Goal: Task Accomplishment & Management: Manage account settings

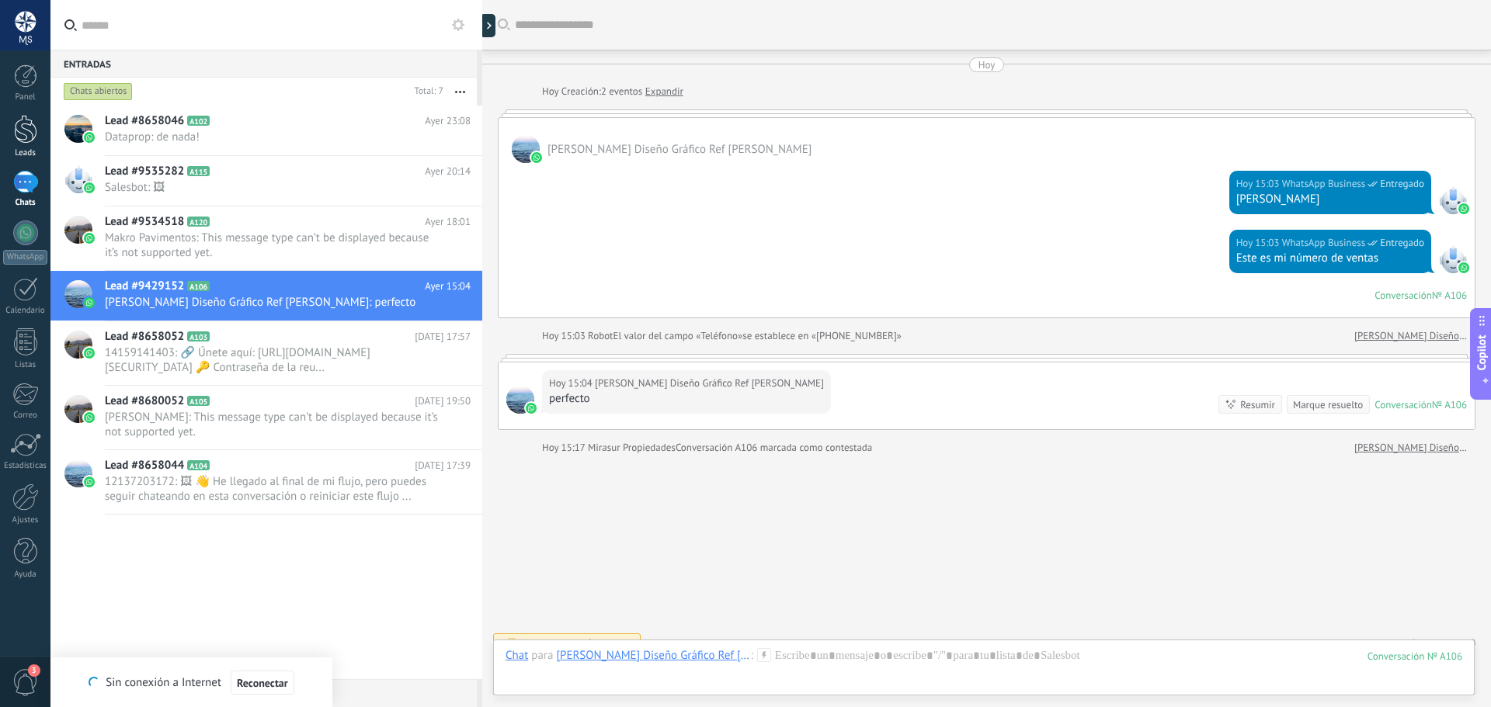
scroll to position [269, 0]
click at [30, 76] on div at bounding box center [25, 75] width 23 height 23
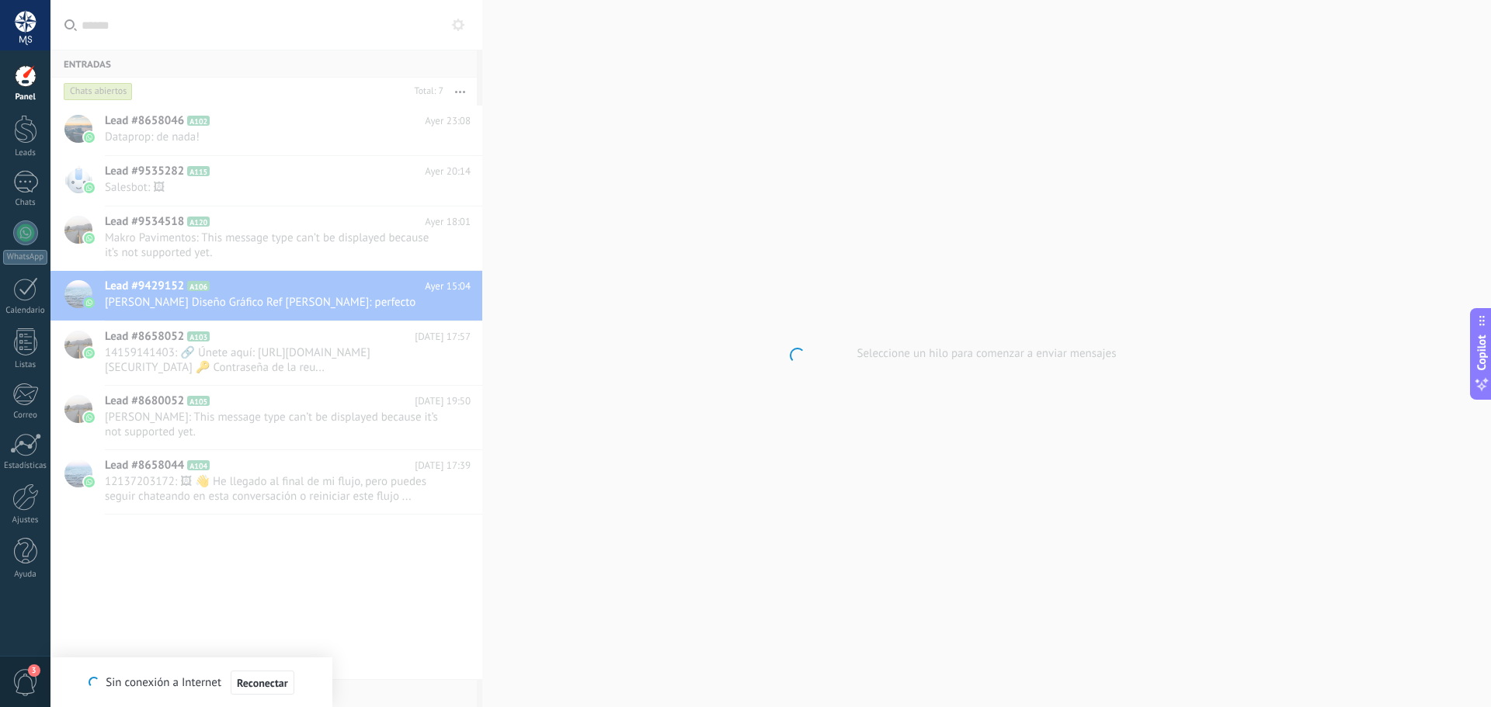
click at [19, 25] on div at bounding box center [25, 25] width 50 height 50
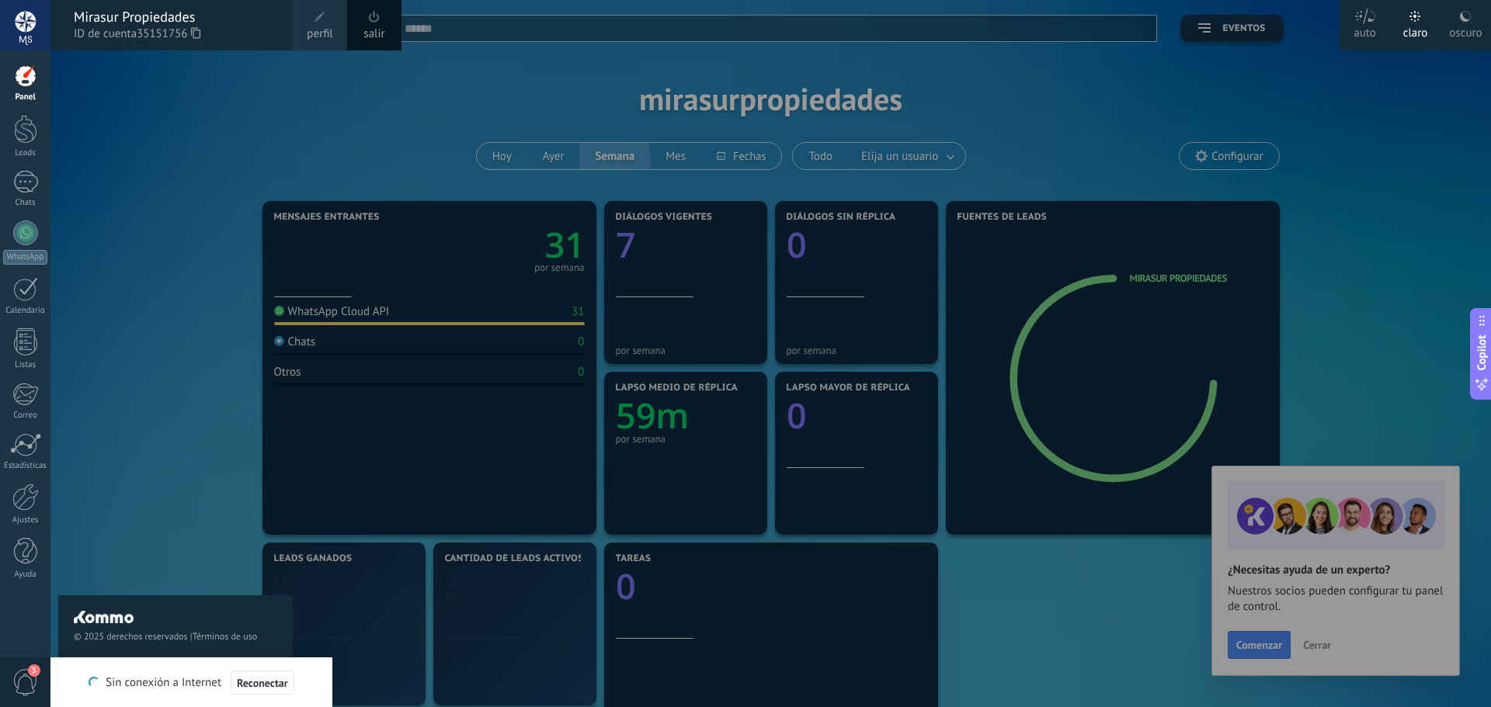
click at [315, 28] on span "perfil" at bounding box center [320, 34] width 26 height 17
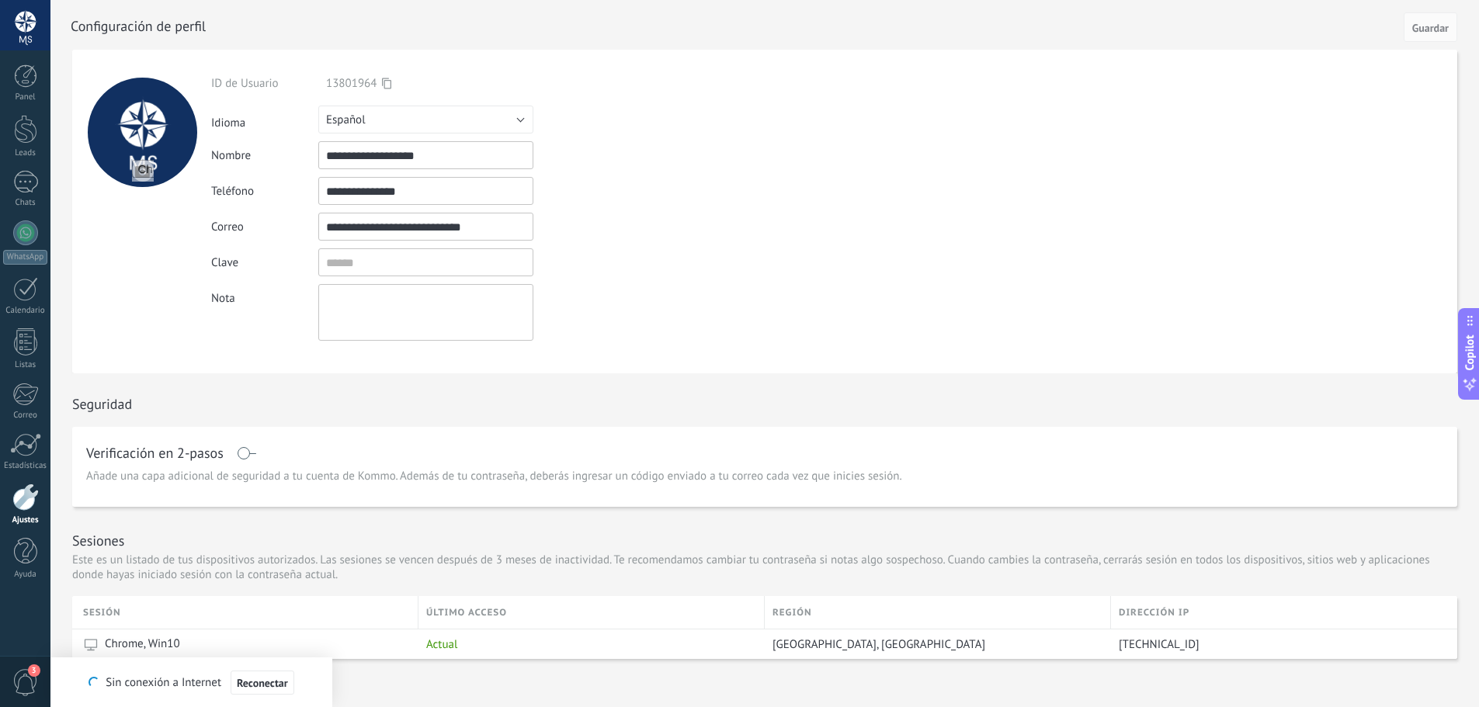
click at [135, 143] on div at bounding box center [142, 132] width 109 height 109
click at [151, 123] on div at bounding box center [142, 132] width 109 height 109
click at [144, 172] on input "file" at bounding box center [143, 171] width 22 height 22
type input "**********"
click at [1440, 30] on span "Guardar" at bounding box center [1430, 28] width 36 height 11
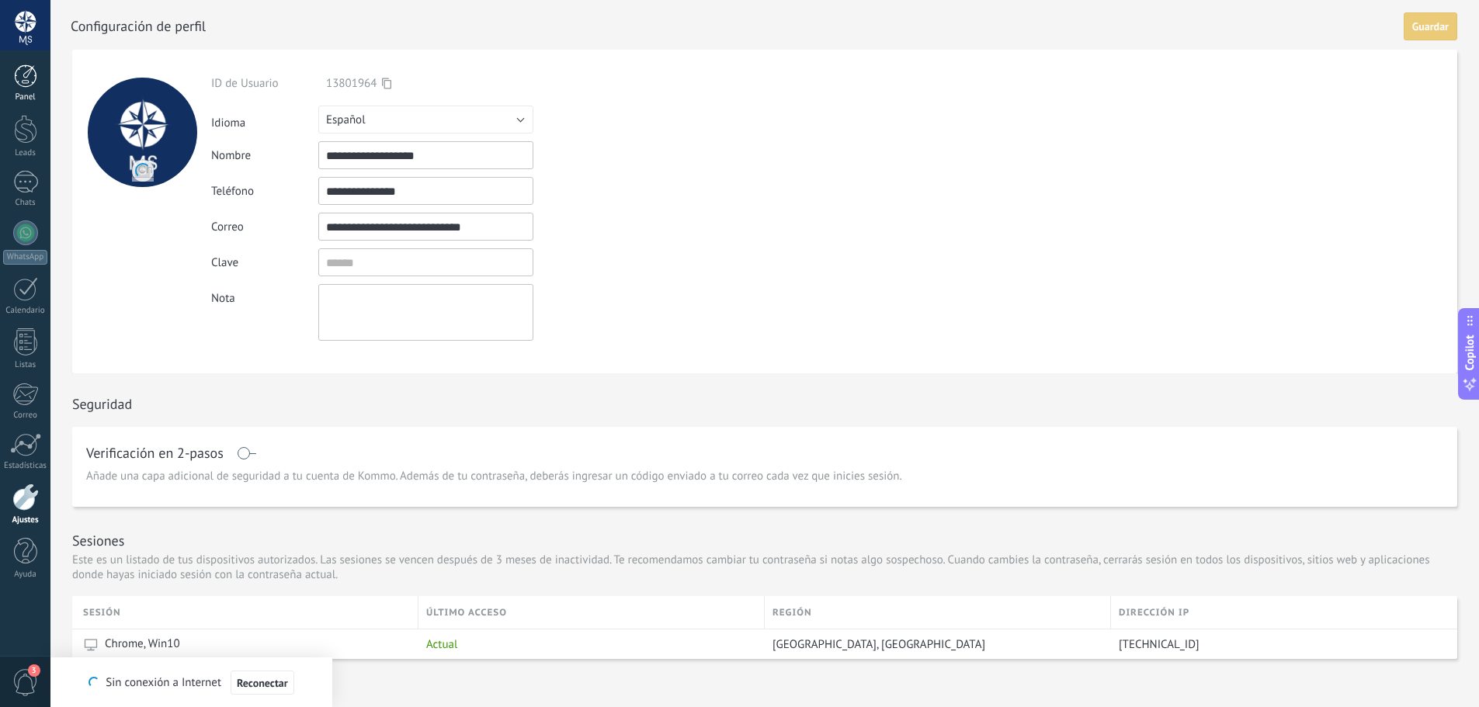
click at [27, 79] on div at bounding box center [25, 75] width 23 height 23
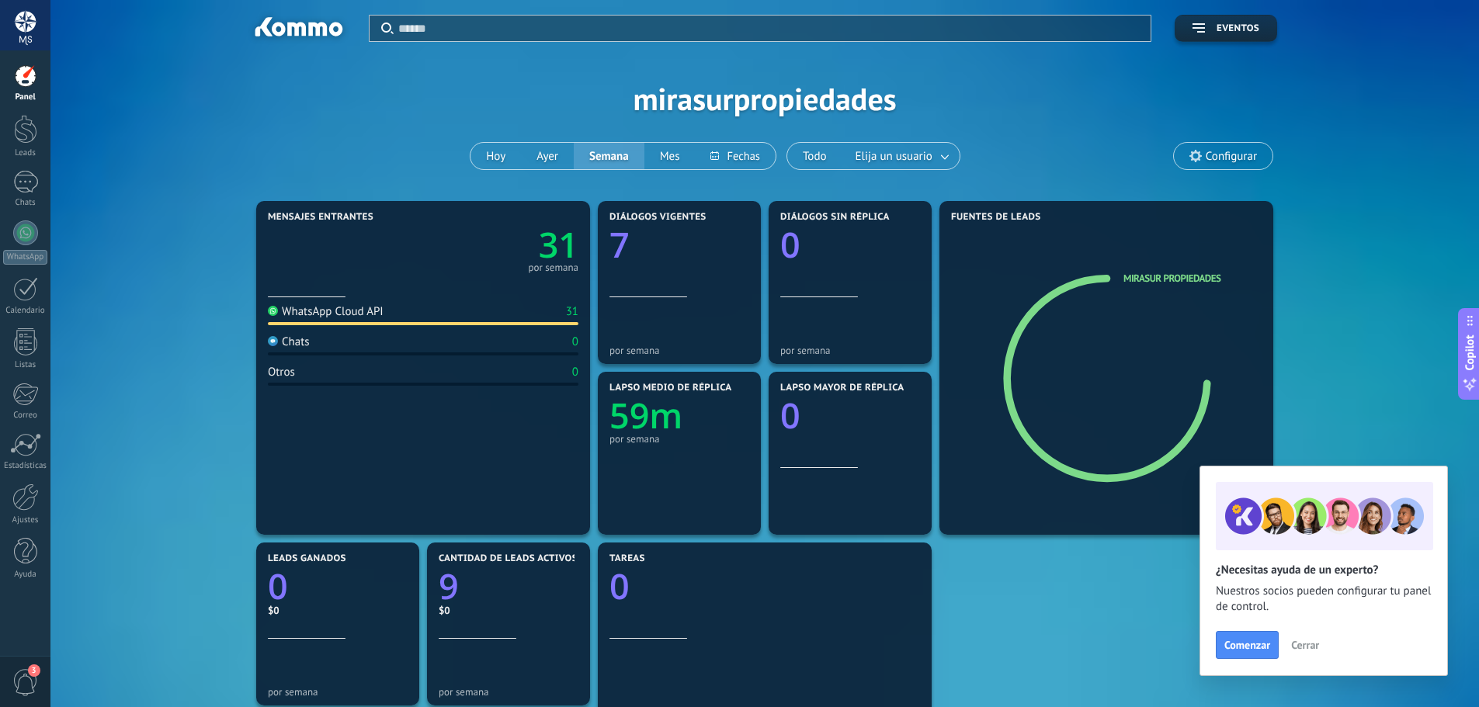
scroll to position [697, 0]
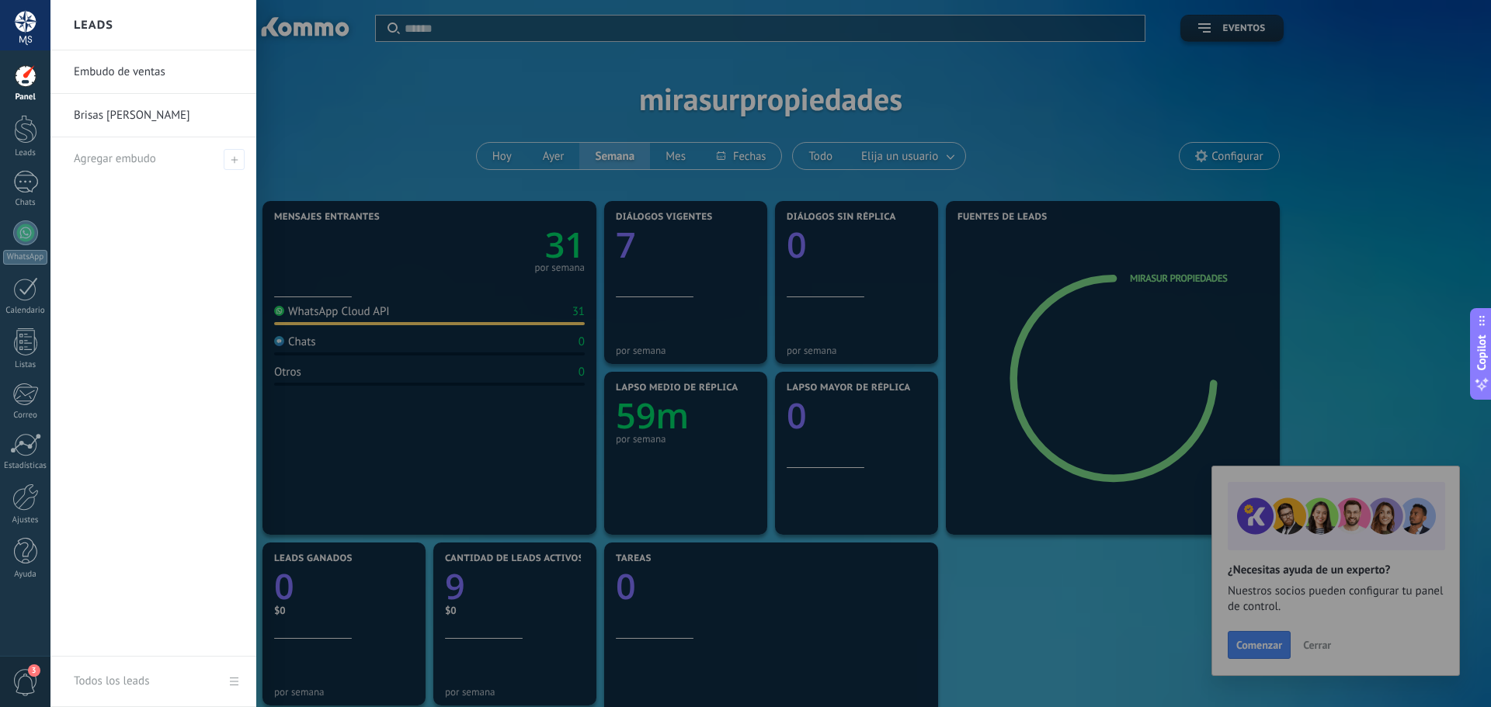
click at [30, 92] on div "Panel" at bounding box center [25, 97] width 45 height 10
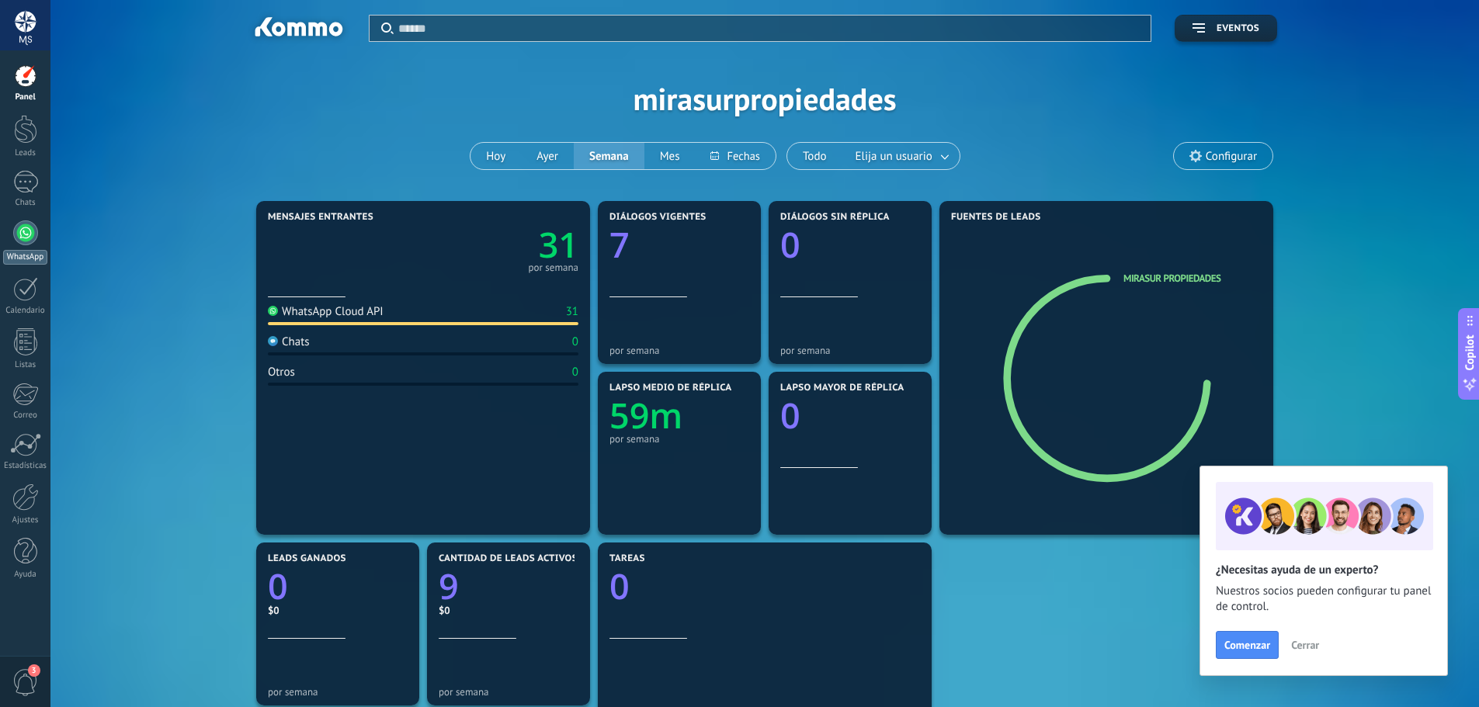
click at [12, 234] on link "WhatsApp" at bounding box center [25, 243] width 50 height 44
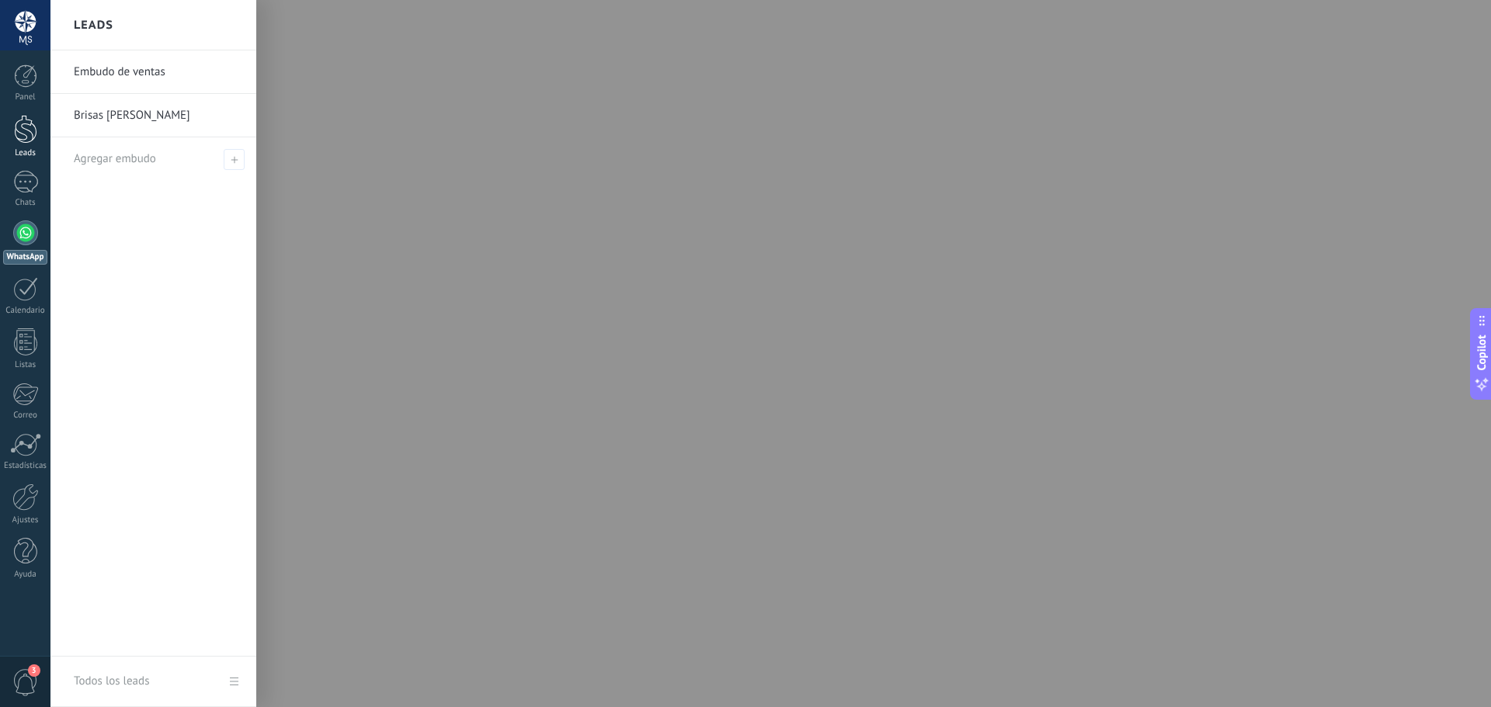
click at [29, 142] on div at bounding box center [25, 129] width 23 height 29
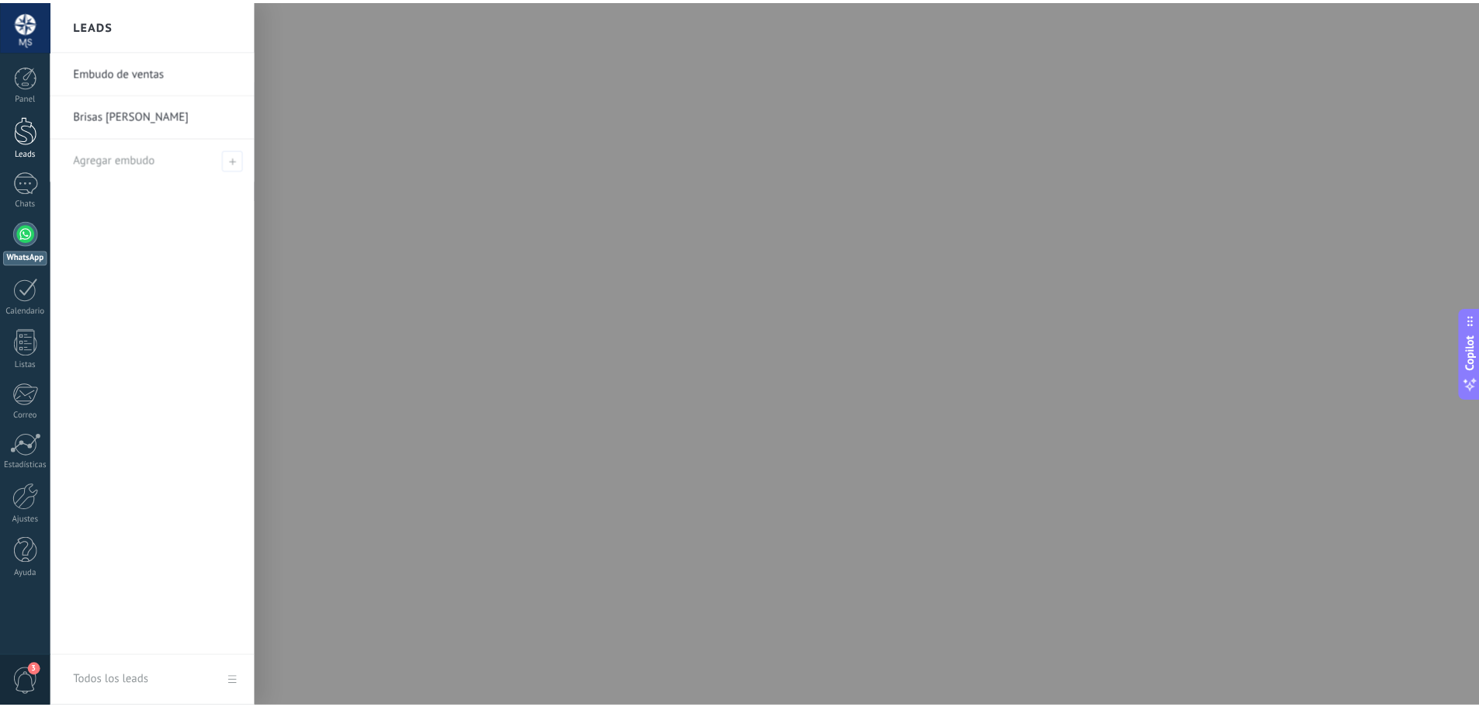
scroll to position [661, 0]
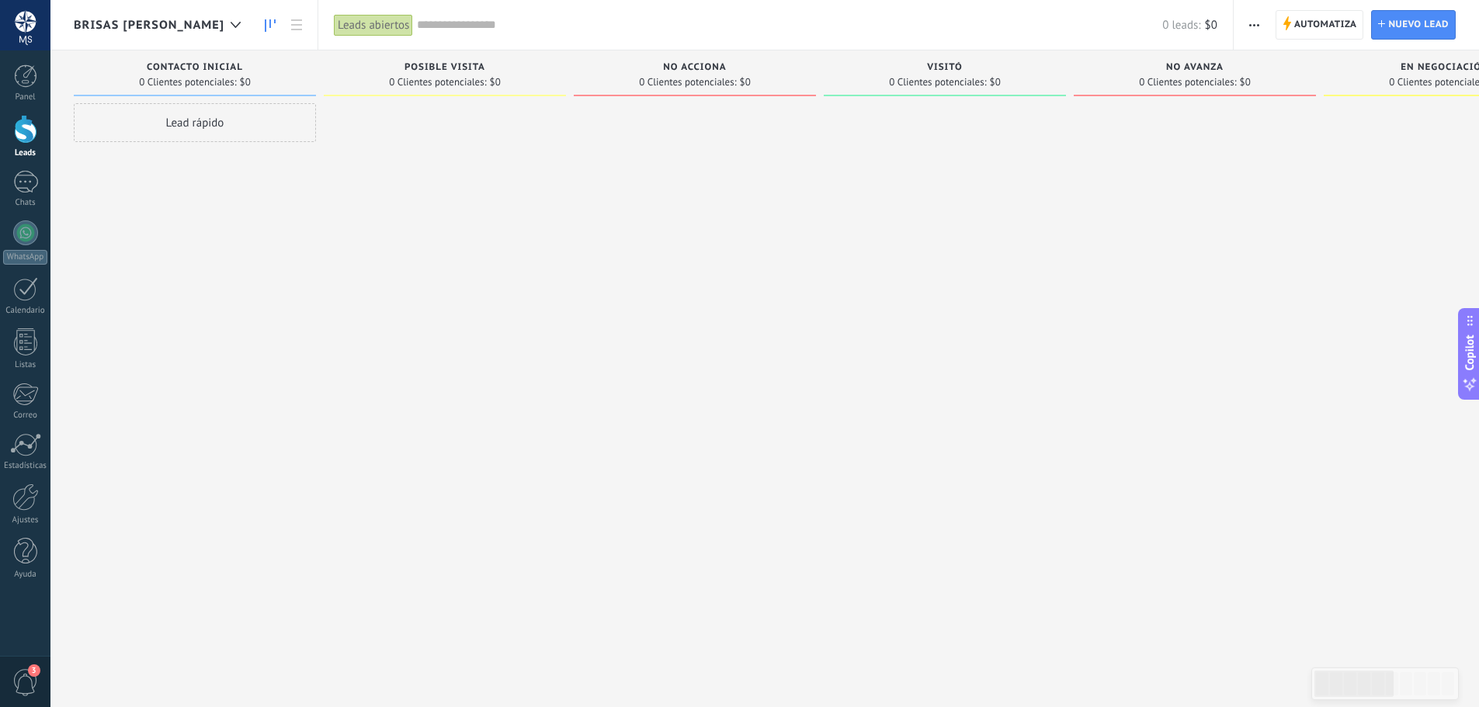
click at [174, 19] on span "Brisas de Baquedano" at bounding box center [149, 25] width 151 height 15
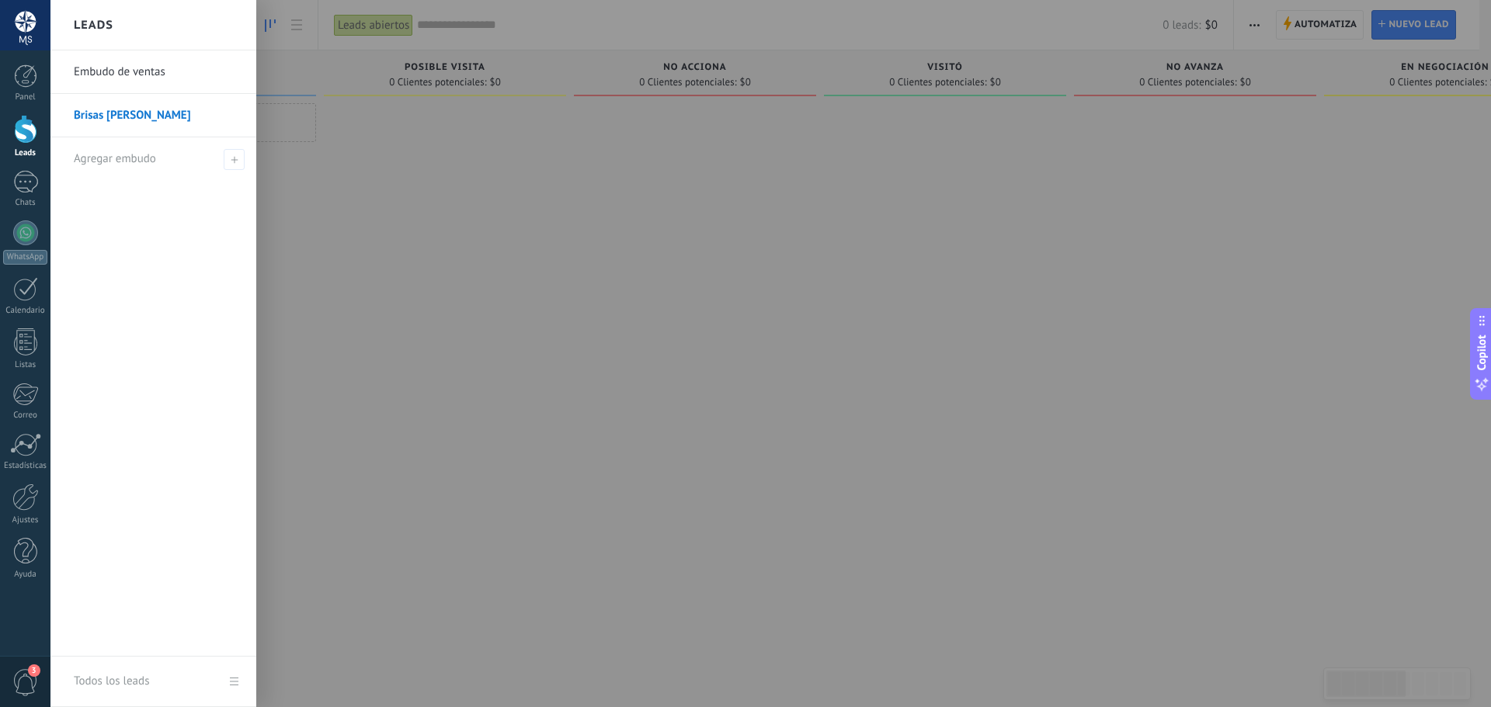
drag, startPoint x: 787, startPoint y: 203, endPoint x: 984, endPoint y: 91, distance: 226.4
click at [780, 204] on div at bounding box center [795, 353] width 1491 height 707
